Goal: Information Seeking & Learning: Learn about a topic

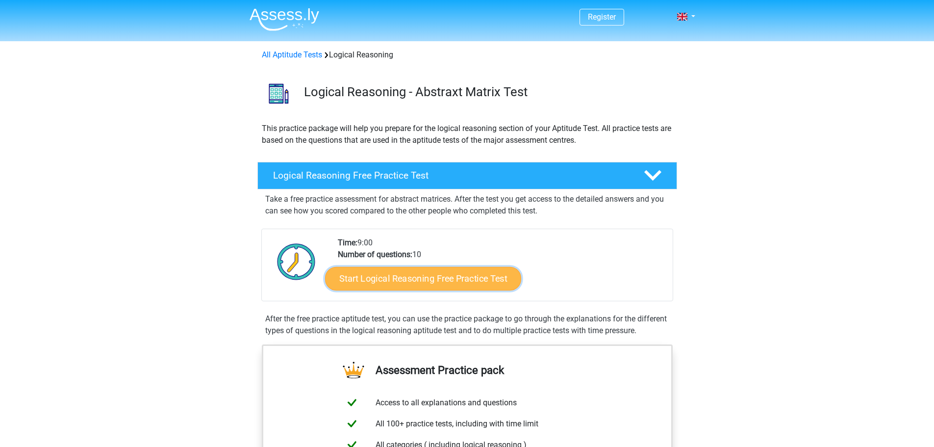
click at [459, 278] on link "Start Logical Reasoning Free Practice Test" at bounding box center [423, 278] width 196 height 24
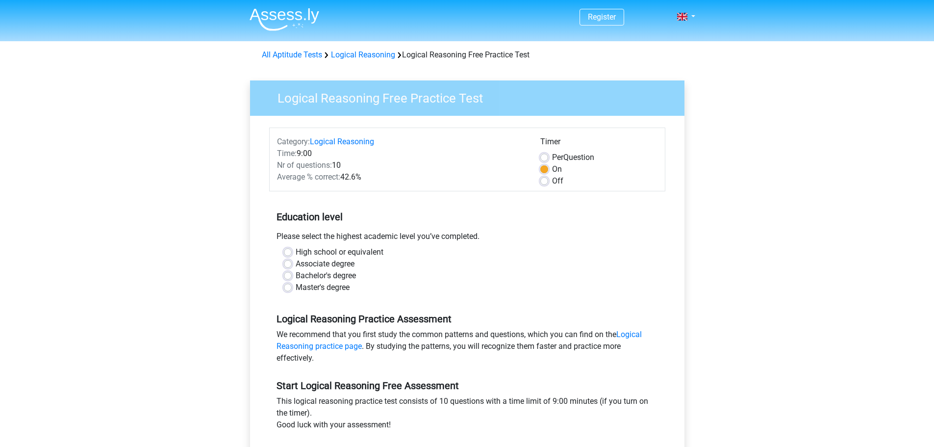
click at [323, 273] on label "Bachelor's degree" at bounding box center [326, 276] width 60 height 12
click at [292, 273] on input "Bachelor's degree" at bounding box center [288, 275] width 8 height 10
radio input "true"
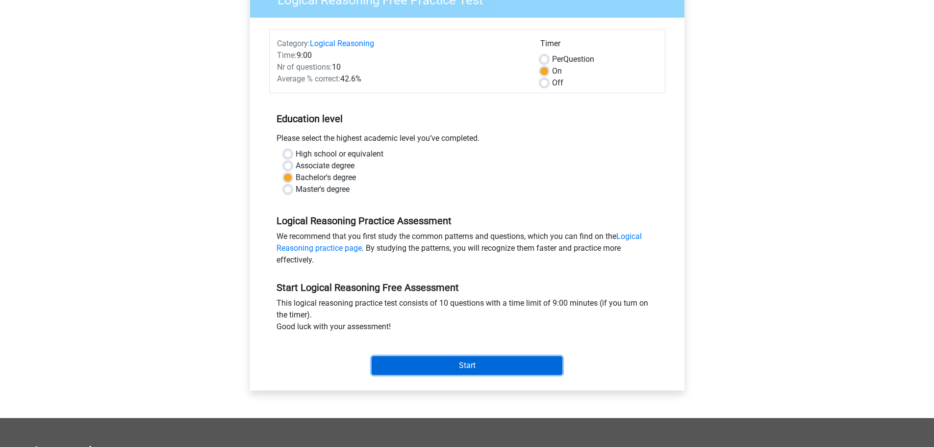
click at [463, 368] on input "Start" at bounding box center [467, 365] width 191 height 19
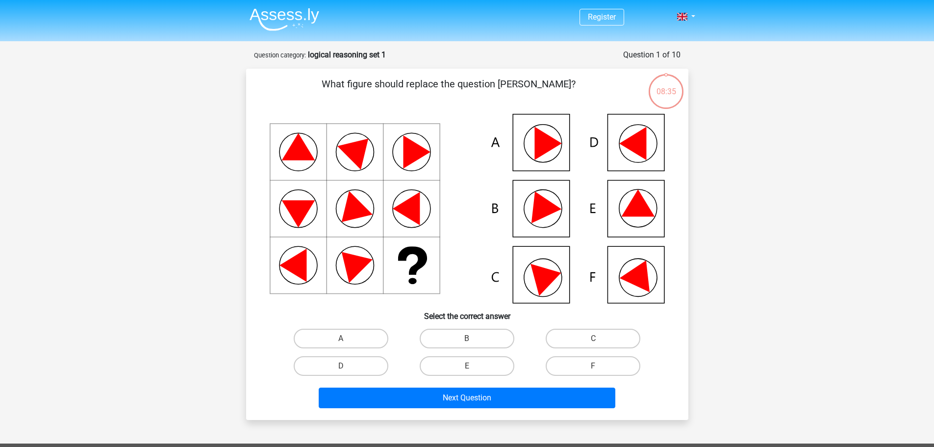
click at [643, 212] on icon at bounding box center [637, 202] width 33 height 27
click at [456, 364] on label "E" at bounding box center [467, 366] width 95 height 20
click at [467, 366] on input "E" at bounding box center [470, 369] width 6 height 6
radio input "true"
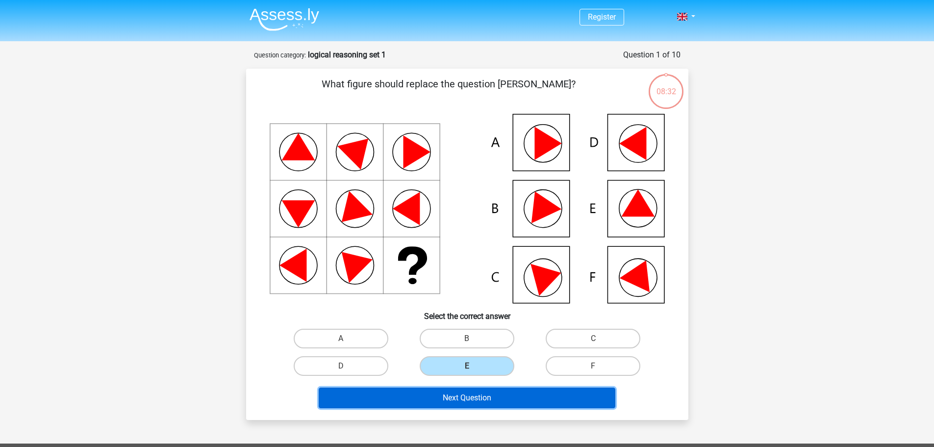
click at [475, 392] on button "Next Question" at bounding box center [467, 397] width 297 height 21
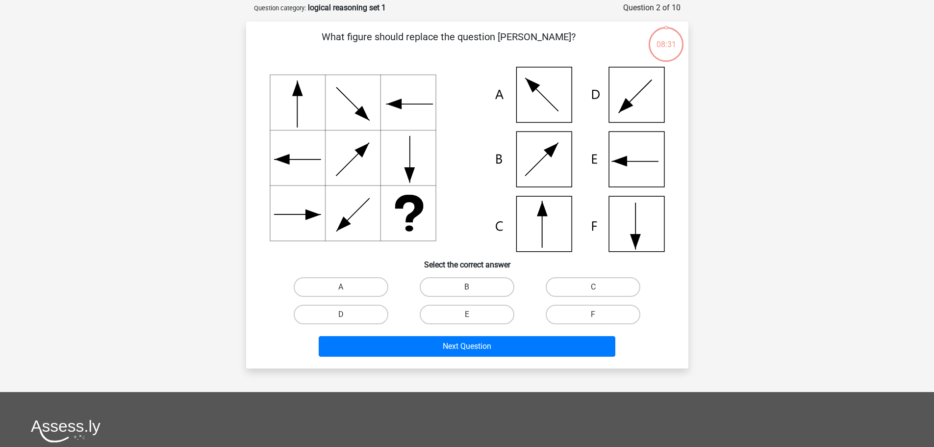
scroll to position [49, 0]
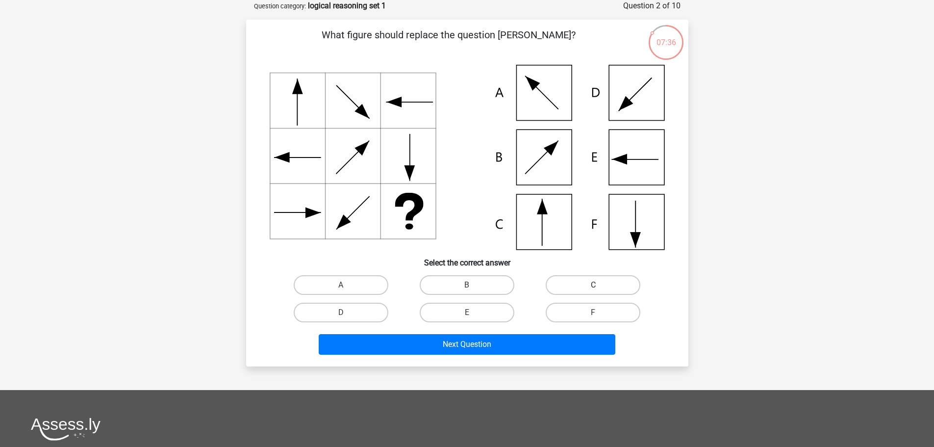
click at [560, 285] on label "C" at bounding box center [593, 285] width 95 height 20
click at [593, 285] on input "C" at bounding box center [596, 288] width 6 height 6
radio input "true"
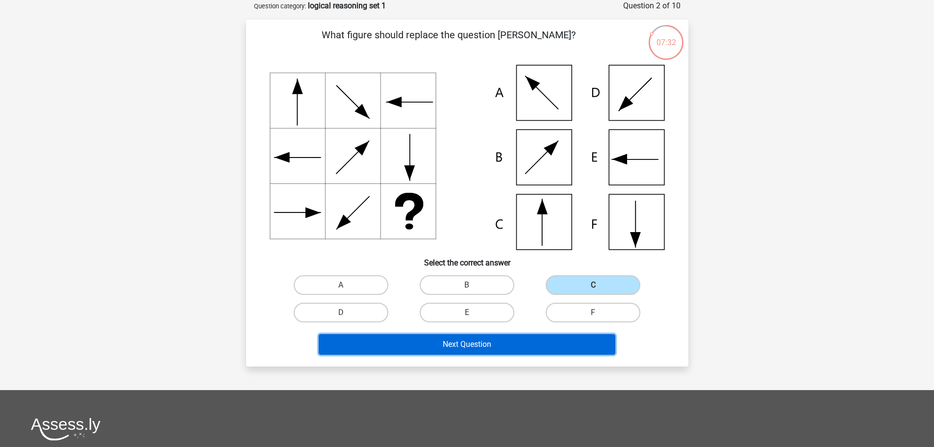
click at [535, 343] on button "Next Question" at bounding box center [467, 344] width 297 height 21
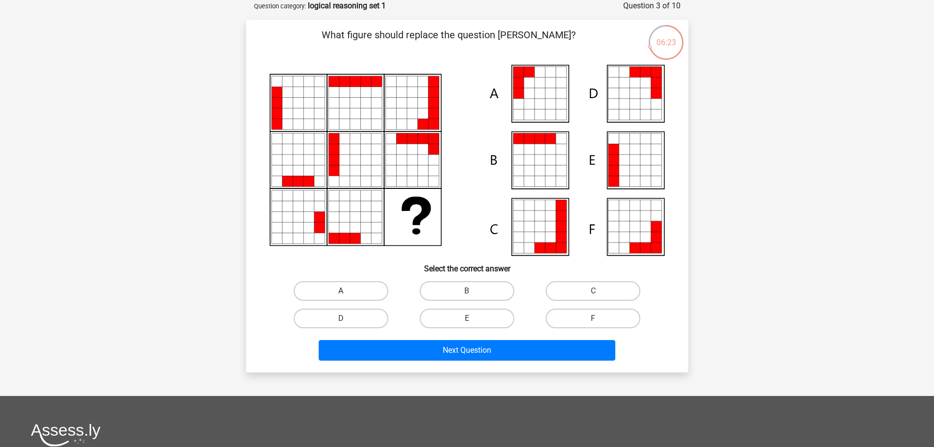
click at [357, 289] on label "A" at bounding box center [341, 291] width 95 height 20
click at [347, 291] on input "A" at bounding box center [344, 294] width 6 height 6
radio input "true"
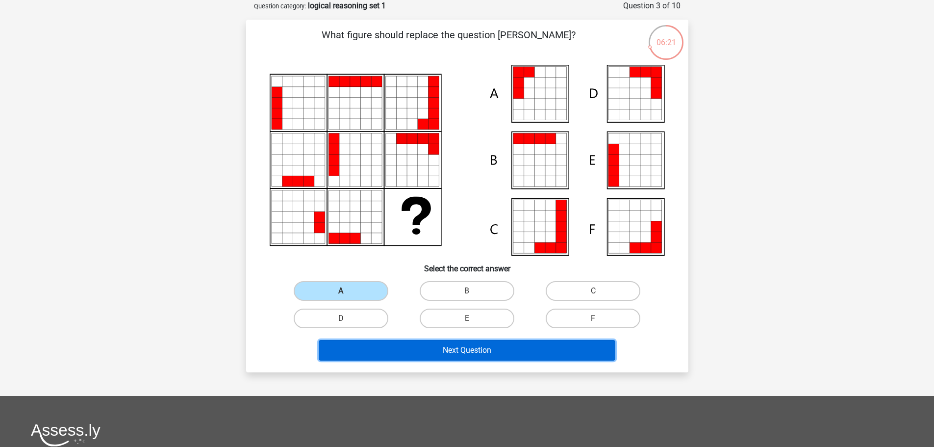
click at [409, 347] on button "Next Question" at bounding box center [467, 350] width 297 height 21
